Goal: Task Accomplishment & Management: Manage account settings

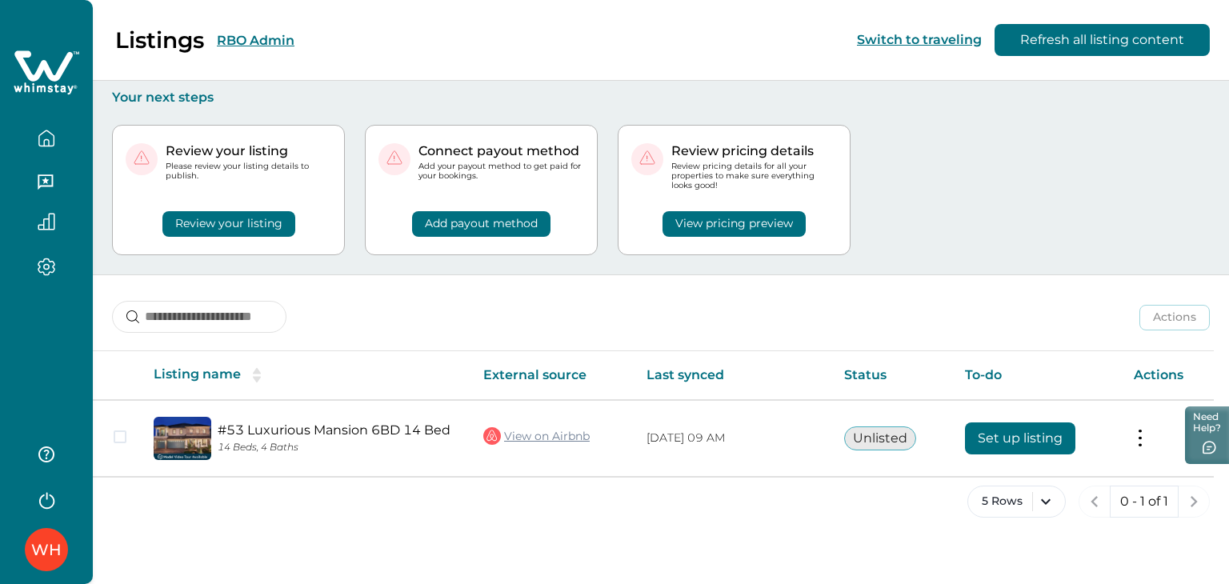
click at [277, 42] on button "RBO Admin" at bounding box center [256, 40] width 78 height 15
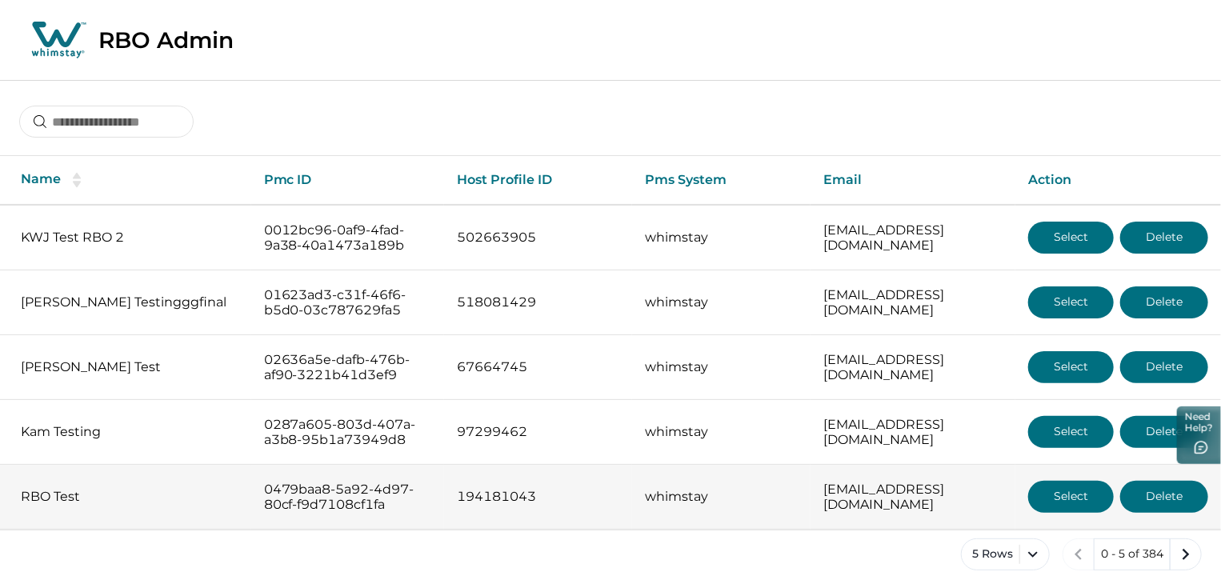
click at [1084, 513] on button "Select" at bounding box center [1071, 497] width 86 height 32
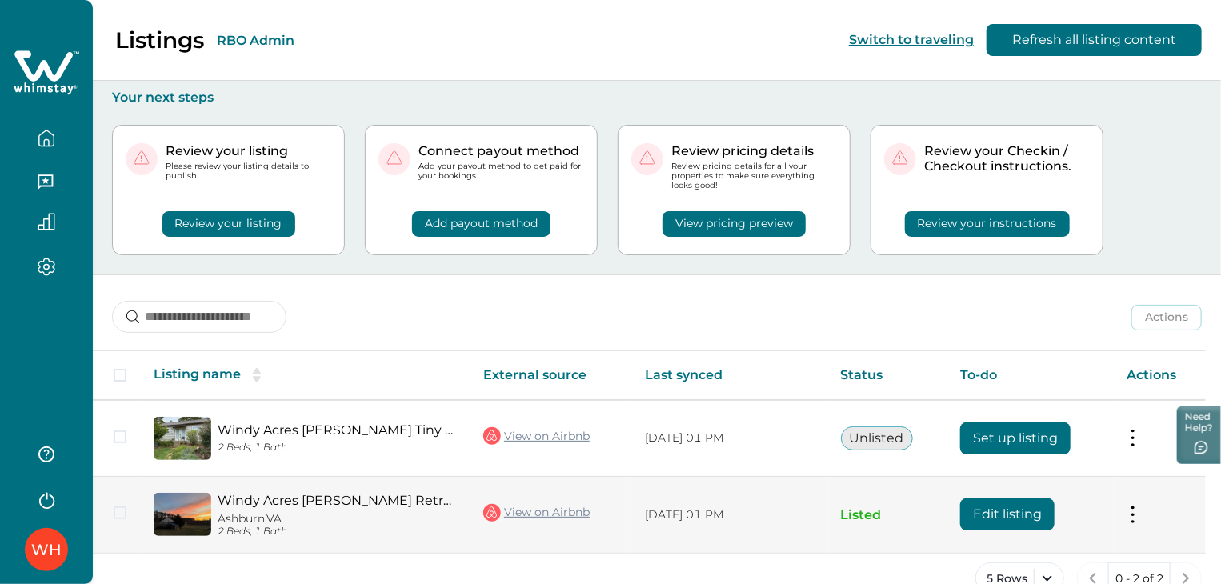
click at [1003, 512] on button "Edit listing" at bounding box center [1007, 515] width 94 height 32
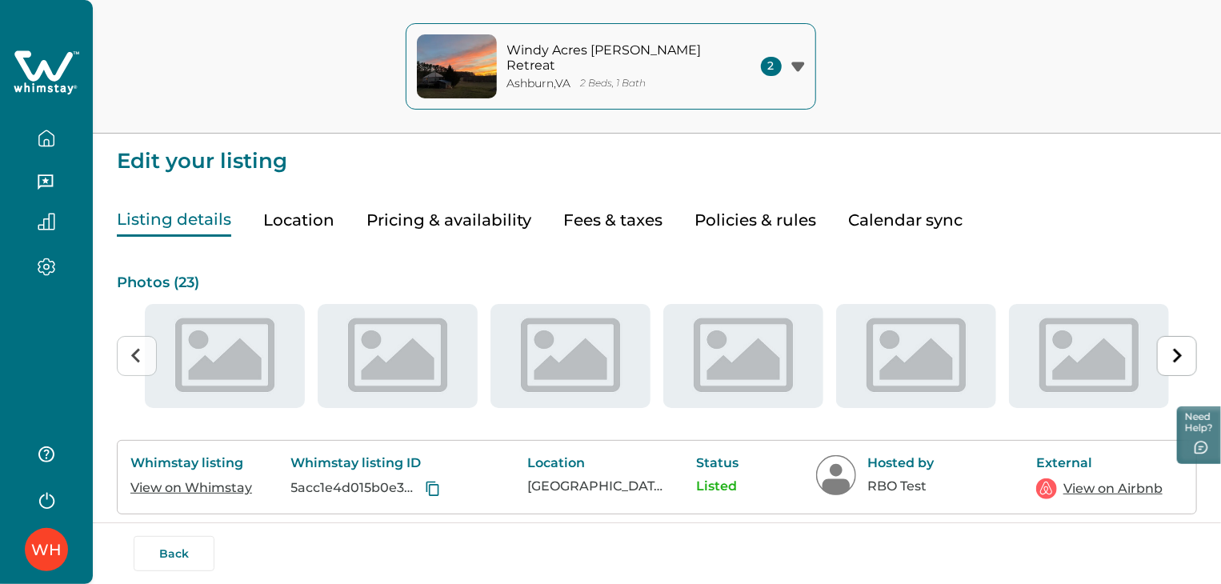
type input "**"
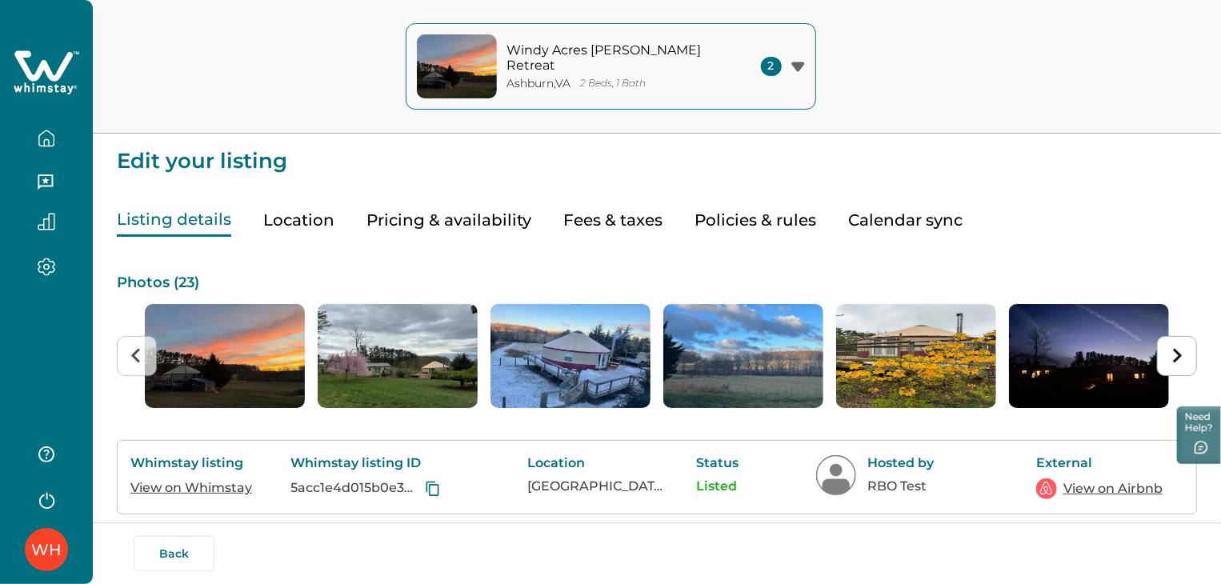
click at [472, 229] on button "Pricing & availability" at bounding box center [449, 220] width 165 height 33
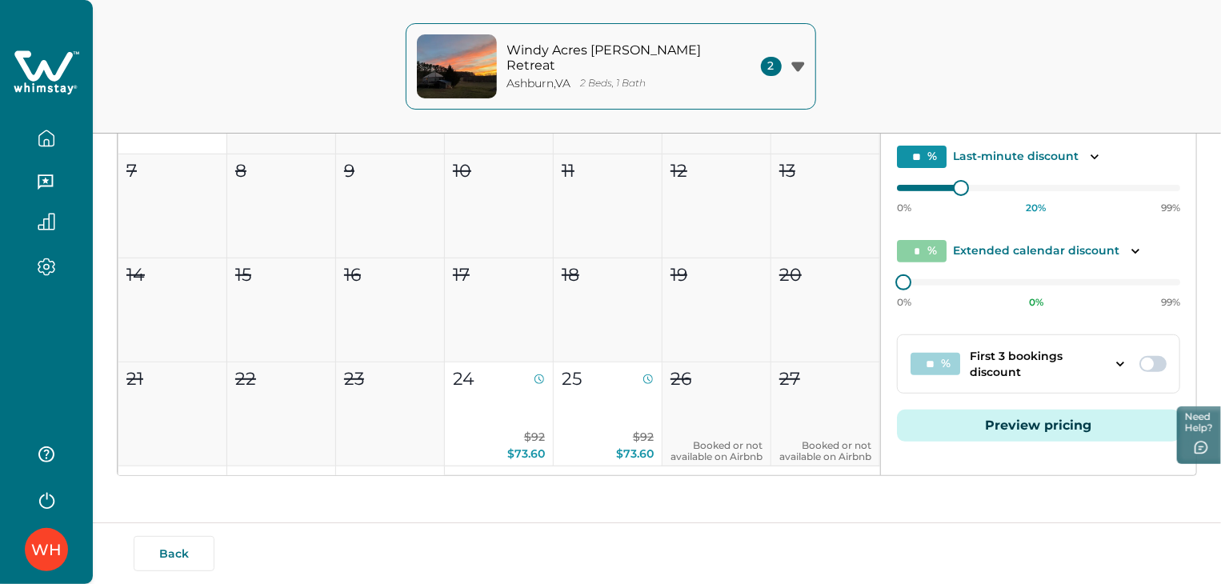
scroll to position [321, 0]
